Goal: Check status: Check status

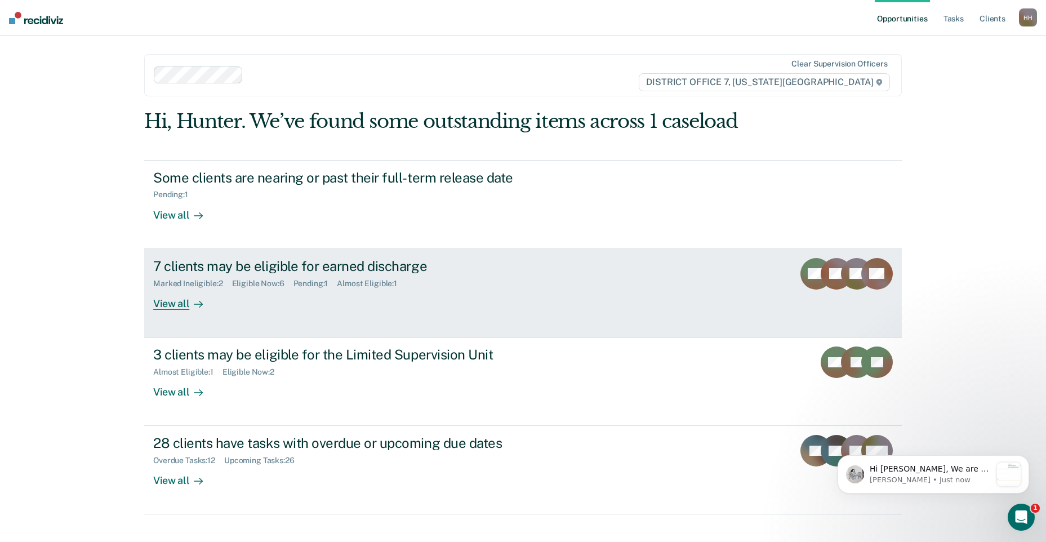
click at [365, 270] on div "7 clients may be eligible for earned discharge" at bounding box center [351, 266] width 396 height 16
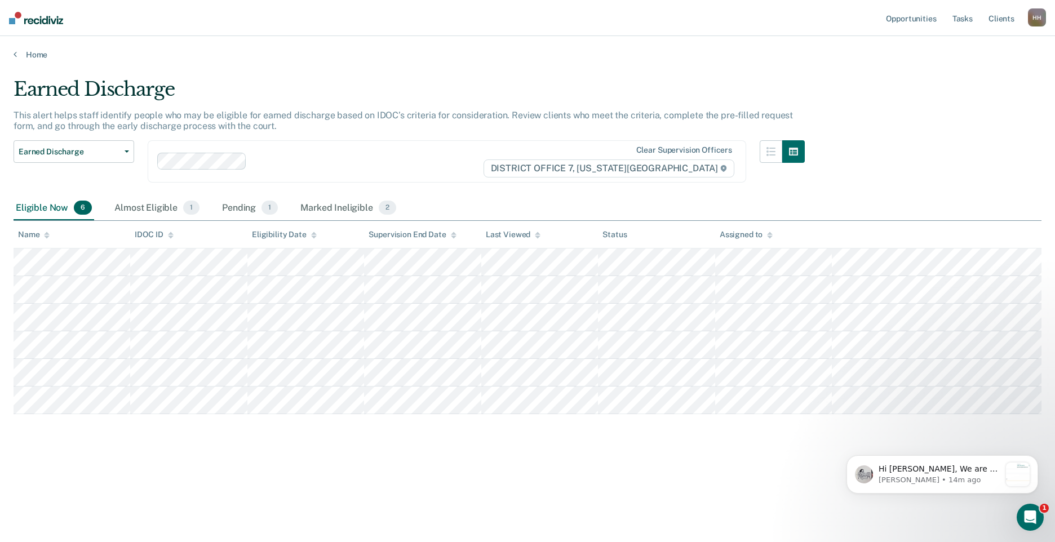
click at [49, 16] on img at bounding box center [36, 18] width 54 height 12
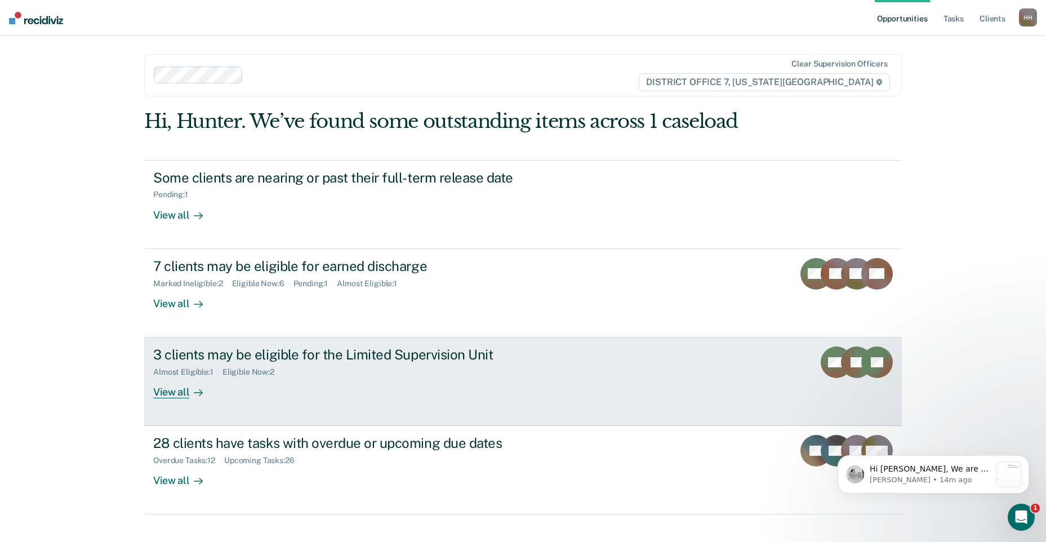
click at [336, 356] on div "3 clients may be eligible for the Limited Supervision Unit" at bounding box center [351, 355] width 396 height 16
